Goal: Transaction & Acquisition: Purchase product/service

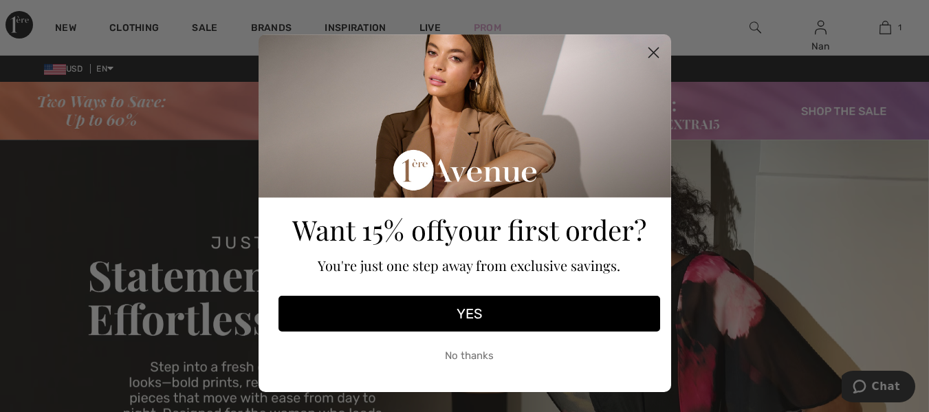
click at [885, 30] on div "Close dialog Want 15% off your first order? You're just one step away from excl…" at bounding box center [464, 206] width 929 height 412
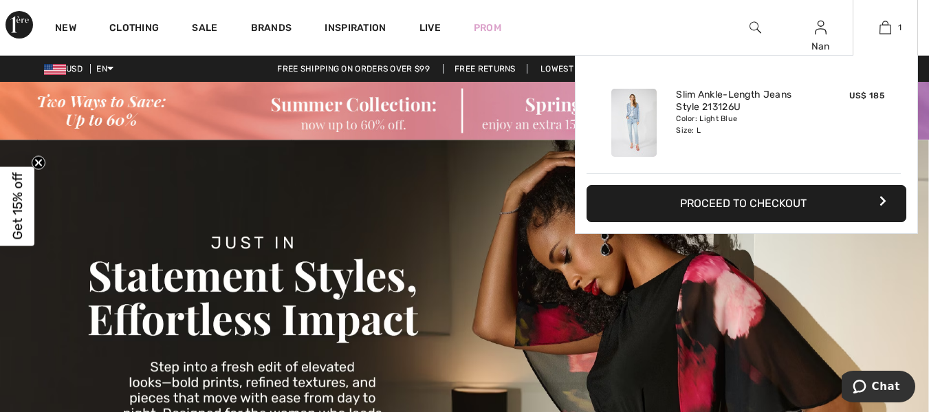
click at [791, 201] on button "Proceed to Checkout" at bounding box center [747, 203] width 320 height 37
